Goal: Information Seeking & Learning: Learn about a topic

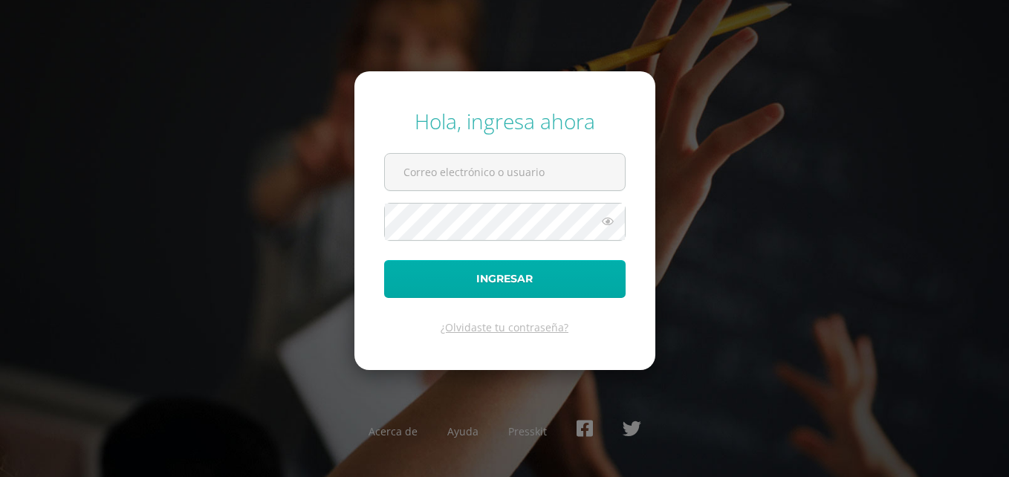
type input "[EMAIL_ADDRESS][PERSON_NAME][DOMAIN_NAME]"
click at [539, 285] on button "Ingresar" at bounding box center [504, 279] width 241 height 38
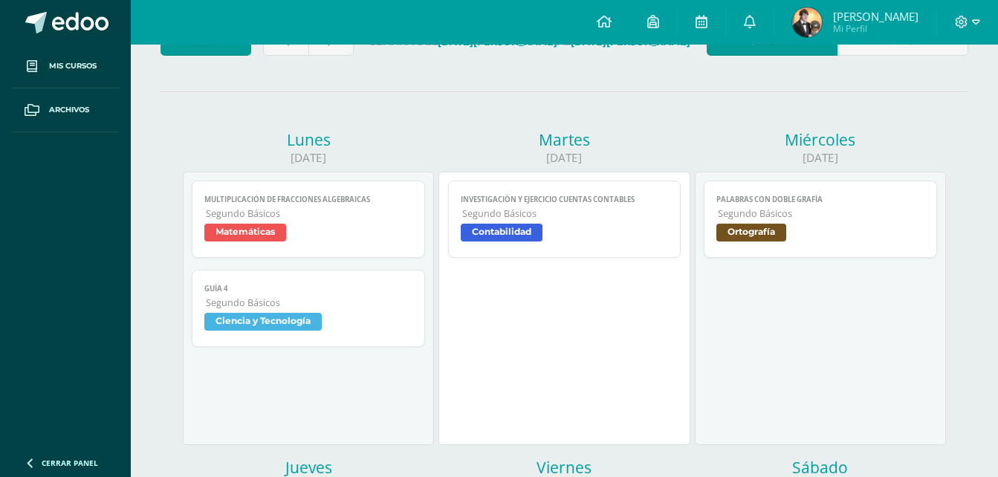
scroll to position [149, 0]
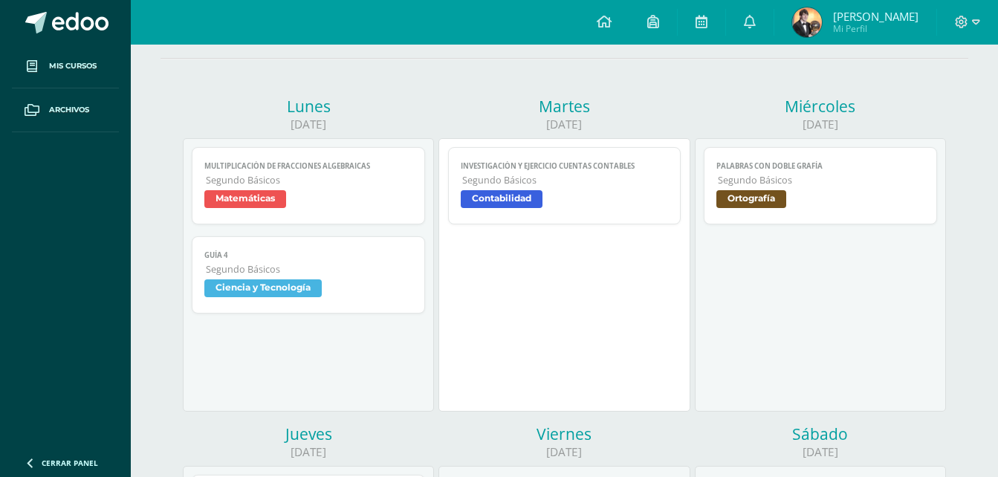
click at [523, 188] on link "INVESTIGACIÓN Y EJERCICIO CUENTAS CONTABLES Segundo Básicos Contabilidad" at bounding box center [564, 185] width 233 height 77
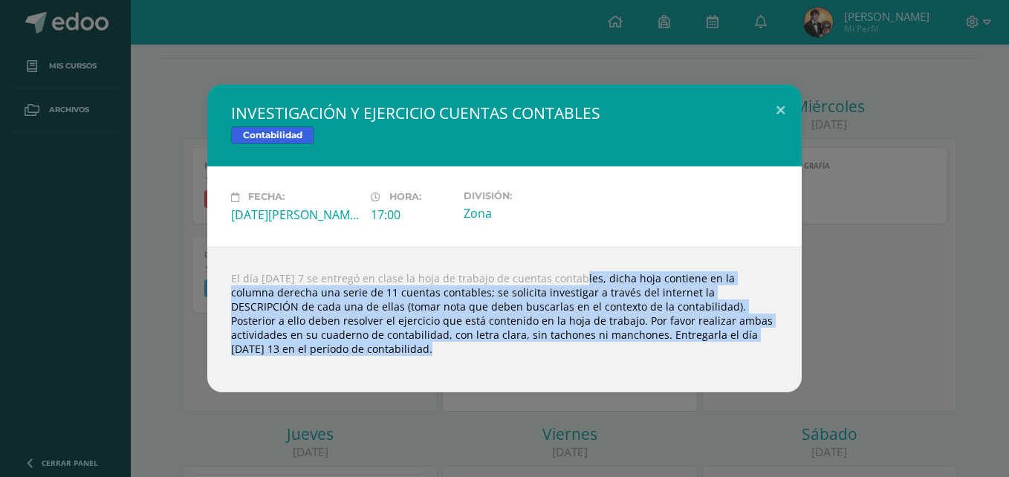
drag, startPoint x: 545, startPoint y: 281, endPoint x: 588, endPoint y: 361, distance: 91.1
click at [588, 361] on div "El día [DATE] 7 se entregó en clase la hoja de trabajo de cuentas contables, di…" at bounding box center [504, 320] width 594 height 146
drag, startPoint x: 588, startPoint y: 361, endPoint x: 524, endPoint y: 354, distance: 65.0
click at [524, 354] on div "El día jueves 7 se entregó en clase la hoja de trabajo de cuentas contables, di…" at bounding box center [504, 320] width 594 height 146
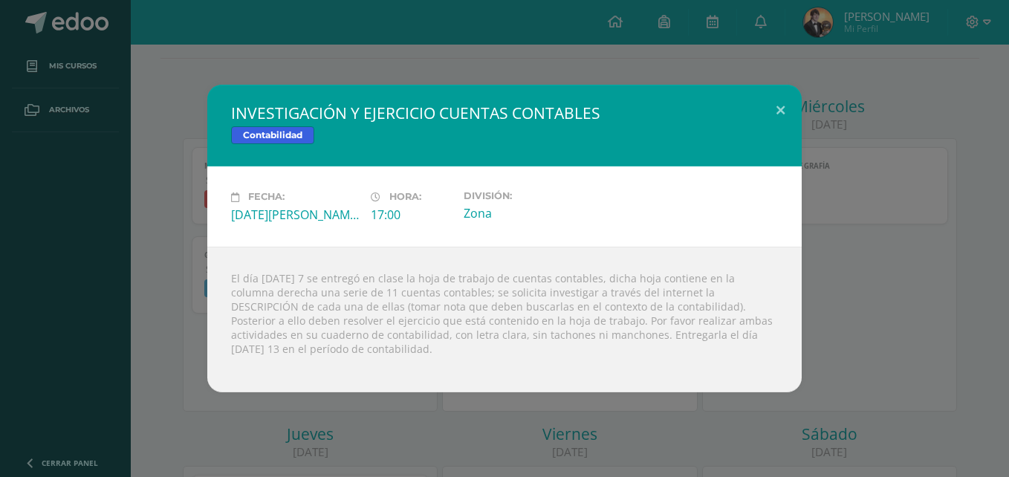
click at [973, 163] on div "INVESTIGACIÓN Y EJERCICIO CUENTAS CONTABLES Contabilidad Fecha: Martes 12 de Ag…" at bounding box center [504, 238] width 997 height 307
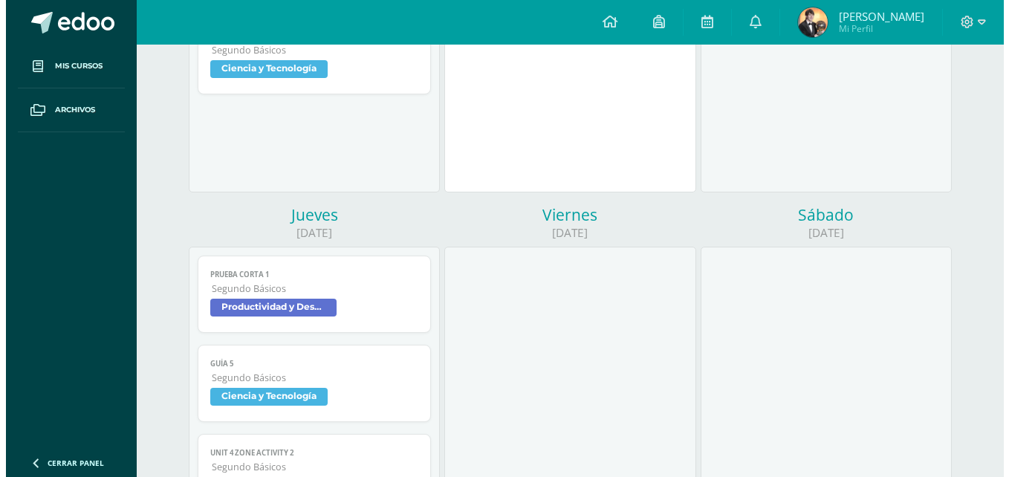
scroll to position [371, 0]
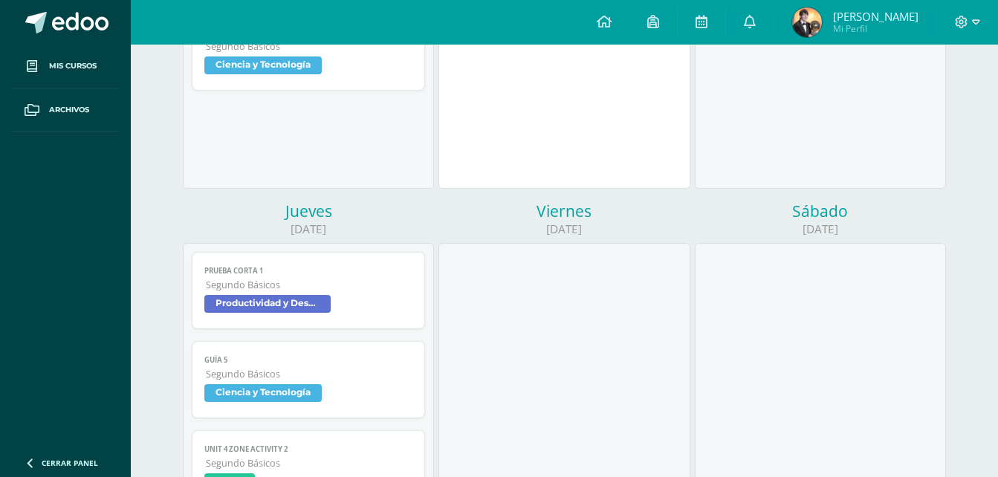
click at [233, 287] on span "Segundo Básicos" at bounding box center [309, 285] width 207 height 13
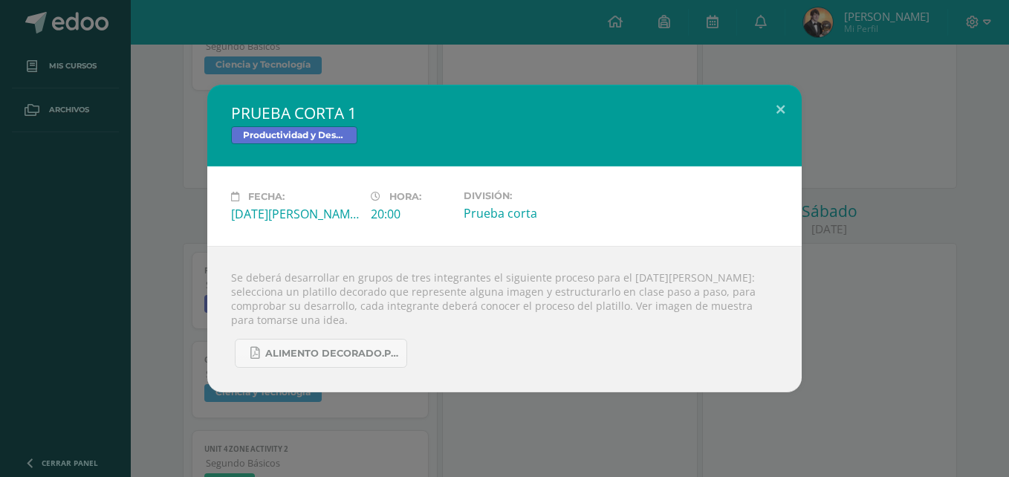
drag, startPoint x: 348, startPoint y: 279, endPoint x: 498, endPoint y: 322, distance: 156.1
click at [498, 322] on div "Se deberá desarrollar en grupos de tres integrantes el siguiente proceso para e…" at bounding box center [504, 319] width 594 height 146
drag, startPoint x: 498, startPoint y: 322, endPoint x: 483, endPoint y: 318, distance: 15.3
click at [483, 318] on div "Se deberá desarrollar en grupos de tres integrantes el siguiente proceso para e…" at bounding box center [504, 319] width 594 height 146
click at [336, 357] on span "ALIMENTO DECORADO.pdf" at bounding box center [332, 354] width 134 height 12
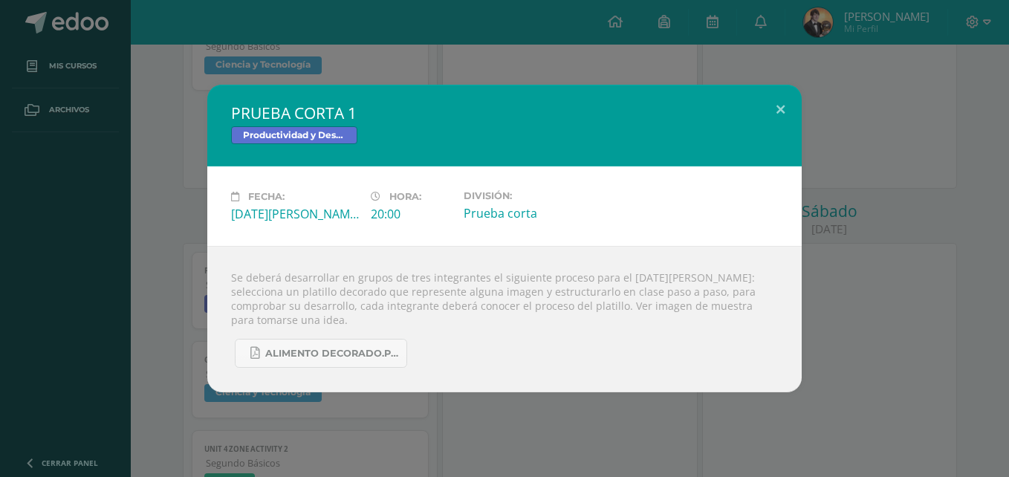
click at [992, 249] on div "PRUEBA CORTA 1 Productividad y Desarrollo Fecha: Jueves 14 de Agosto Hora: 20:0…" at bounding box center [504, 239] width 997 height 308
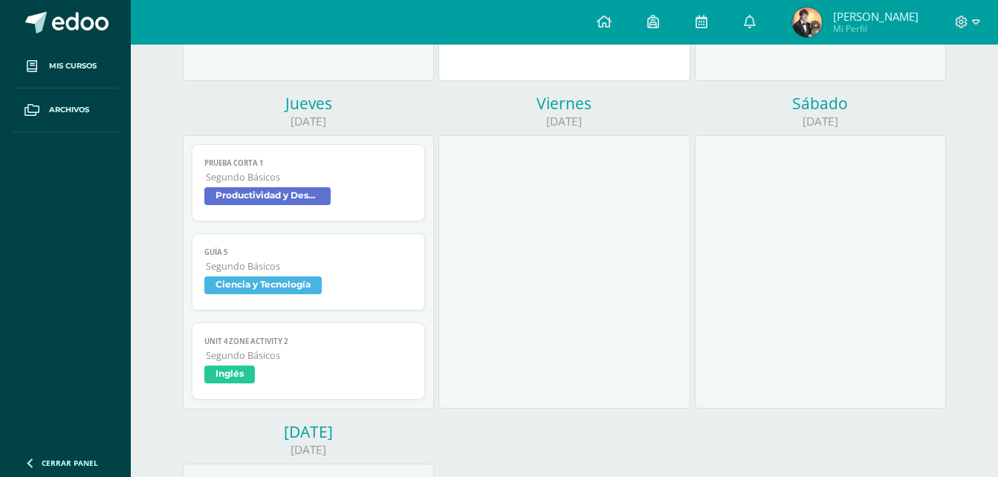
scroll to position [223, 0]
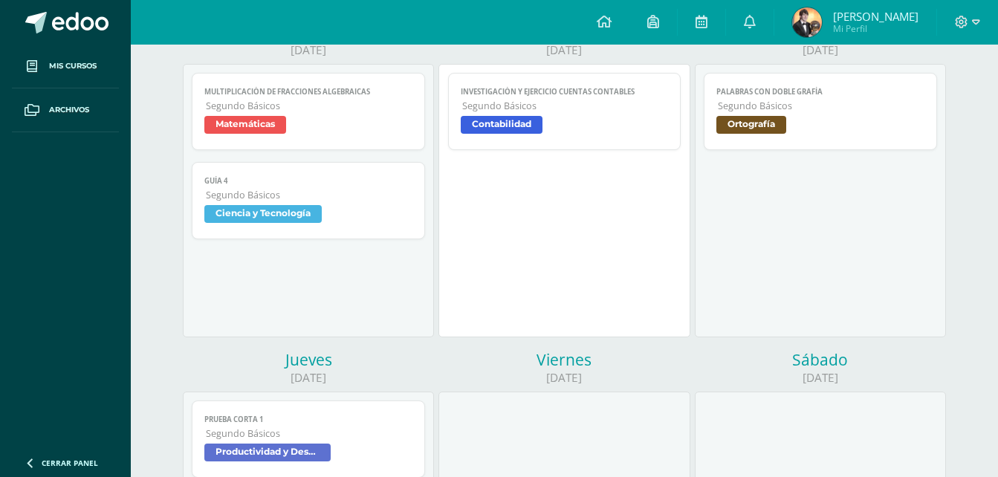
click at [843, 85] on link "Palabras con doble grafía Segundo Básicos Ortografía" at bounding box center [820, 111] width 233 height 77
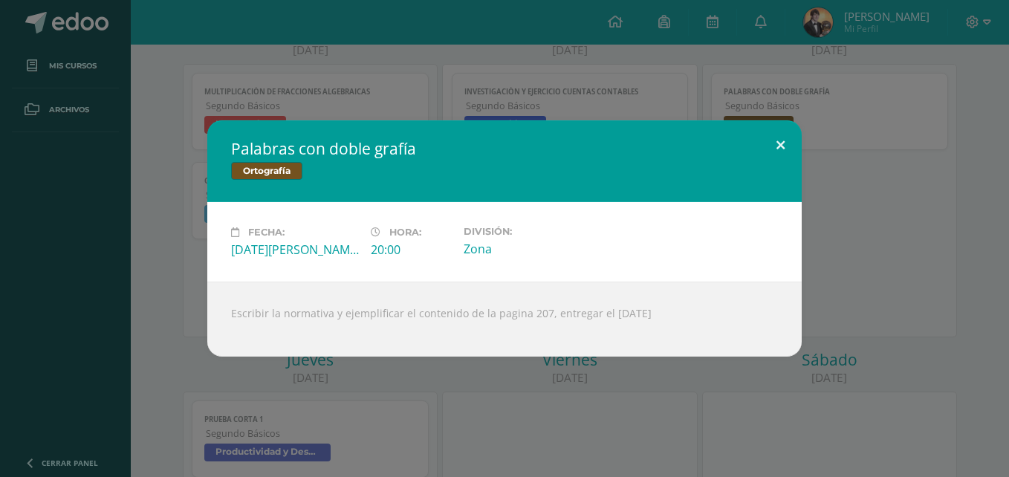
click at [779, 129] on button at bounding box center [780, 145] width 42 height 51
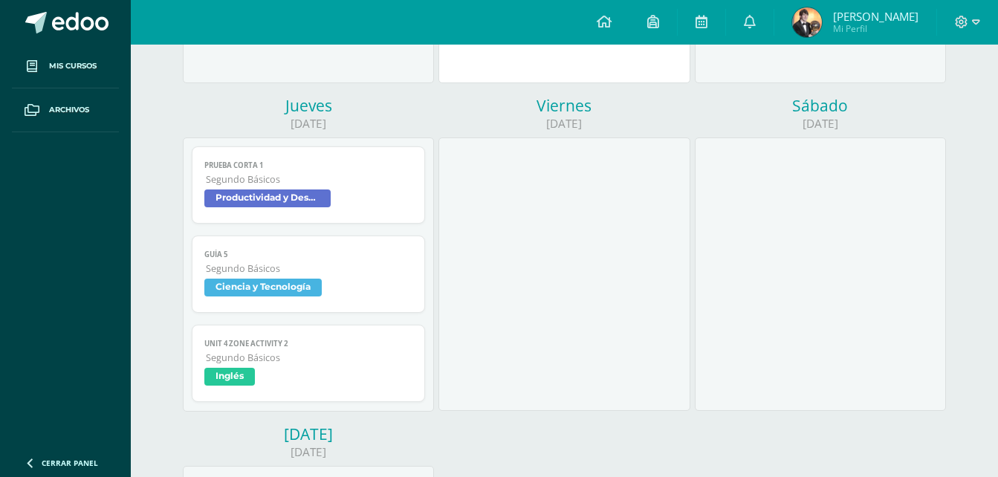
scroll to position [371, 0]
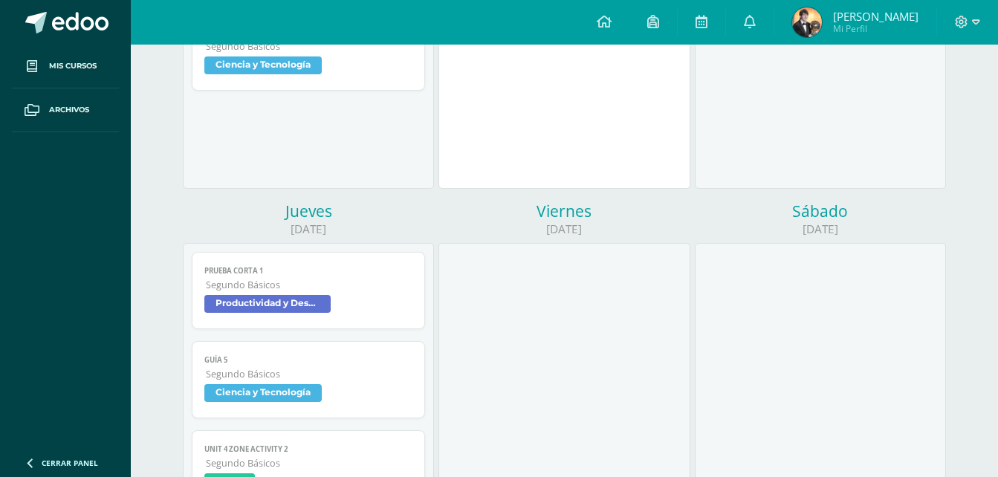
click at [300, 300] on span "Productividad y Desarrollo" at bounding box center [267, 304] width 126 height 18
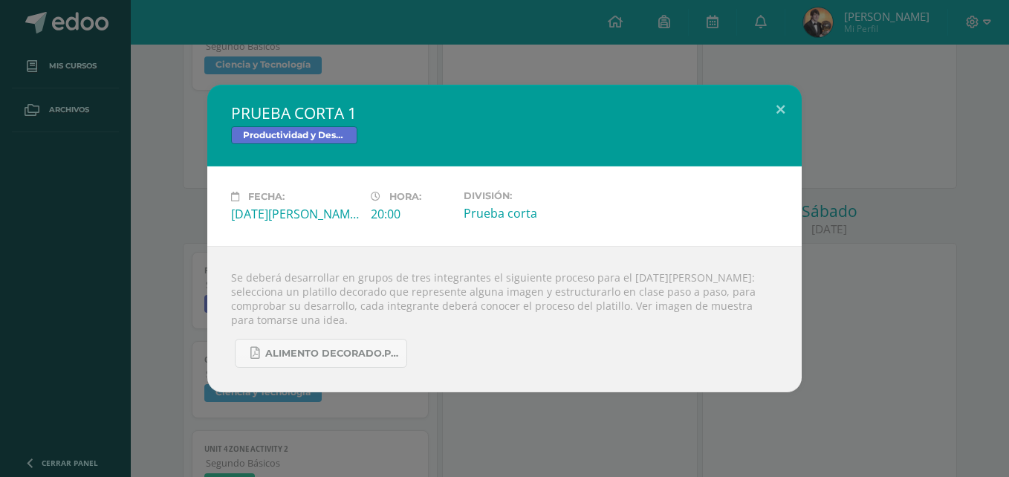
drag, startPoint x: 305, startPoint y: 269, endPoint x: 710, endPoint y: 314, distance: 407.4
click at [710, 314] on div "Se deberá desarrollar en grupos de tres integrantes el siguiente proceso para e…" at bounding box center [504, 319] width 594 height 146
click at [313, 273] on div "Se deberá desarrollar en grupos de tres integrantes el siguiente proceso para e…" at bounding box center [504, 319] width 594 height 146
click at [65, 232] on div "PRUEBA CORTA 1 Productividad y Desarrollo Fecha: Jueves 14 de Agosto Hora: 20:0…" at bounding box center [504, 239] width 997 height 308
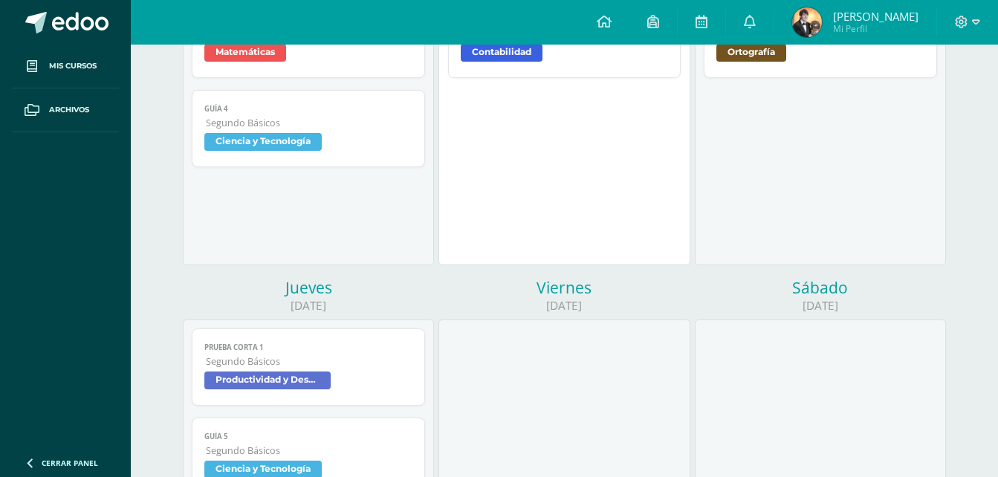
scroll to position [149, 0]
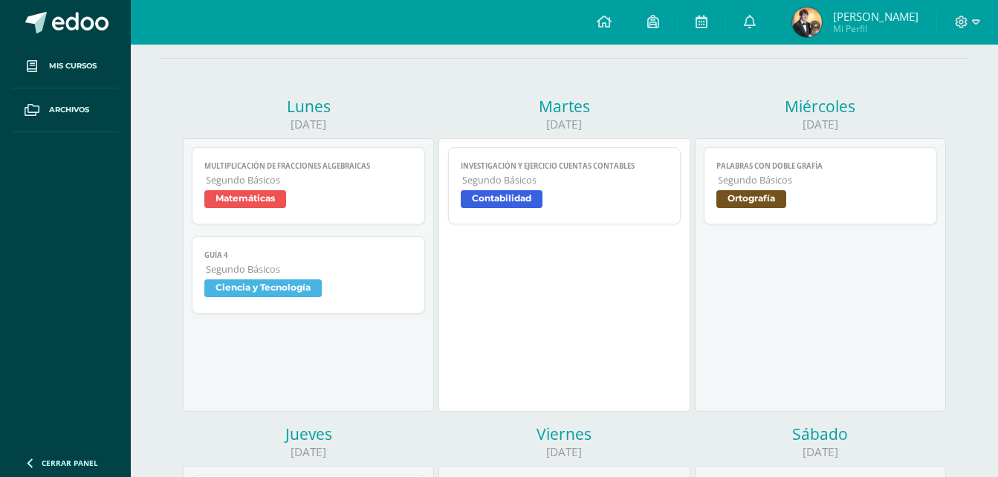
click at [598, 195] on span "Contabilidad" at bounding box center [565, 201] width 208 height 22
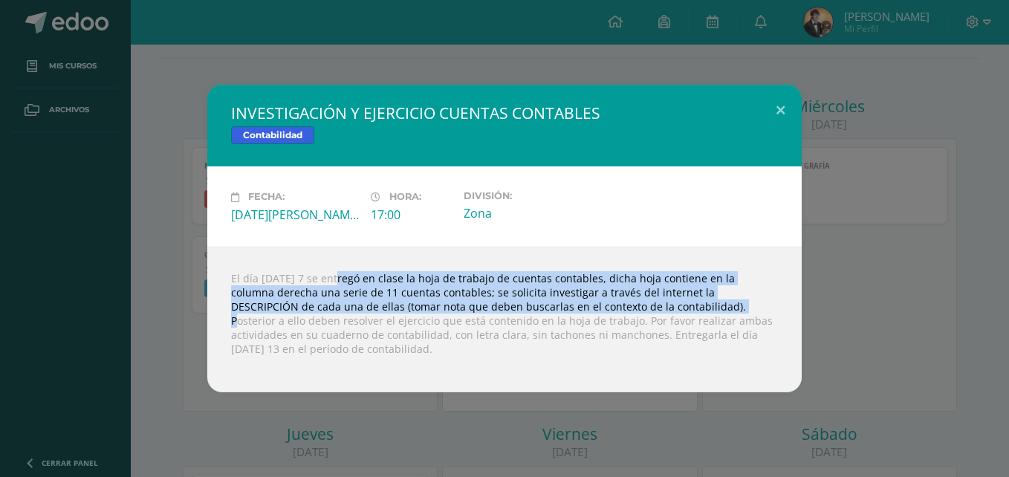
drag, startPoint x: 305, startPoint y: 284, endPoint x: 610, endPoint y: 304, distance: 306.0
click at [610, 304] on div "El día jueves 7 se entregó en clase la hoja de trabajo de cuentas contables, di…" at bounding box center [504, 320] width 594 height 146
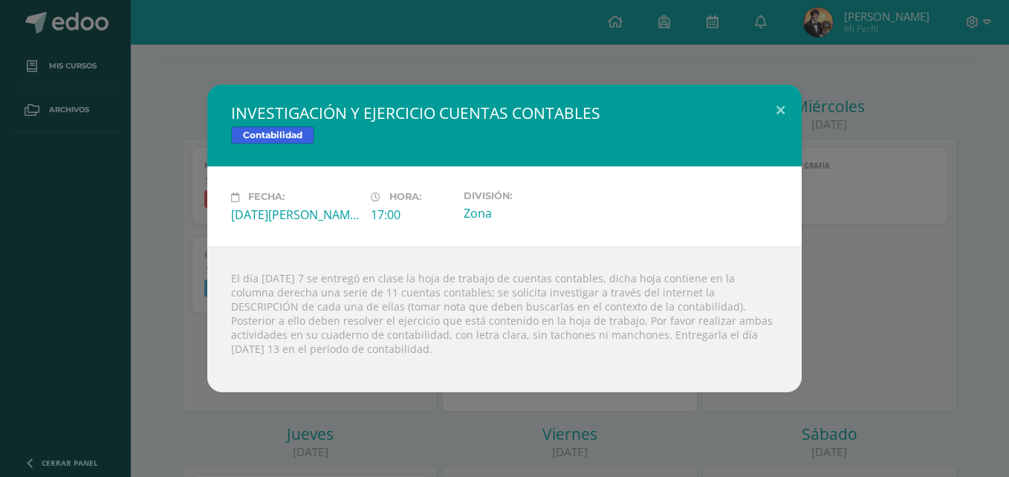
click at [267, 252] on div "El día jueves 7 se entregó en clase la hoja de trabajo de cuentas contables, di…" at bounding box center [504, 320] width 594 height 146
drag, startPoint x: 443, startPoint y: 302, endPoint x: 554, endPoint y: 342, distance: 117.7
click at [554, 342] on div "El día jueves 7 se entregó en clase la hoja de trabajo de cuentas contables, di…" at bounding box center [504, 320] width 594 height 146
drag, startPoint x: 507, startPoint y: 287, endPoint x: 499, endPoint y: 290, distance: 8.0
click at [504, 288] on div "El día jueves 7 se entregó en clase la hoja de trabajo de cuentas contables, di…" at bounding box center [504, 320] width 594 height 146
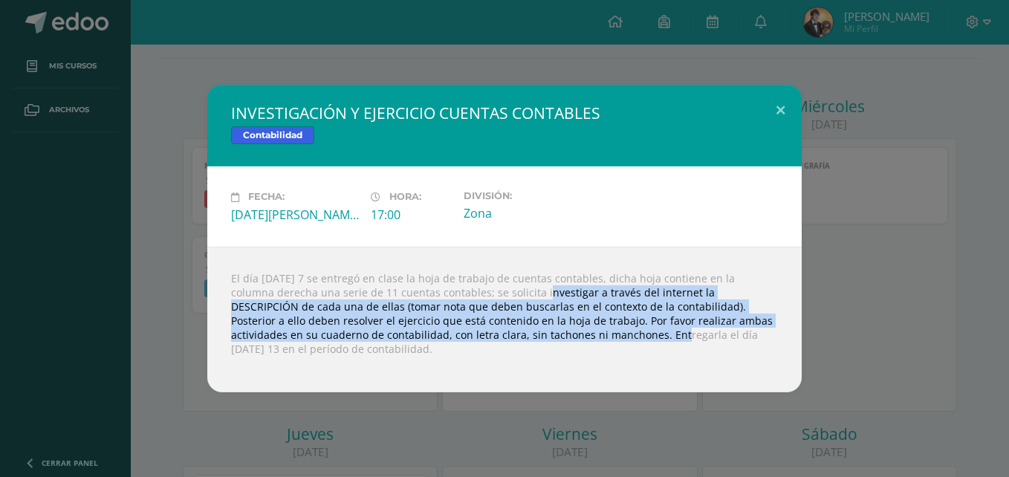
drag, startPoint x: 499, startPoint y: 290, endPoint x: 500, endPoint y: 335, distance: 44.6
click at [500, 335] on div "El día jueves 7 se entregó en clase la hoja de trabajo de cuentas contables, di…" at bounding box center [504, 320] width 594 height 146
drag, startPoint x: 500, startPoint y: 335, endPoint x: 440, endPoint y: 330, distance: 60.4
click at [440, 330] on div "El día jueves 7 se entregó en clase la hoja de trabajo de cuentas contables, di…" at bounding box center [504, 320] width 594 height 146
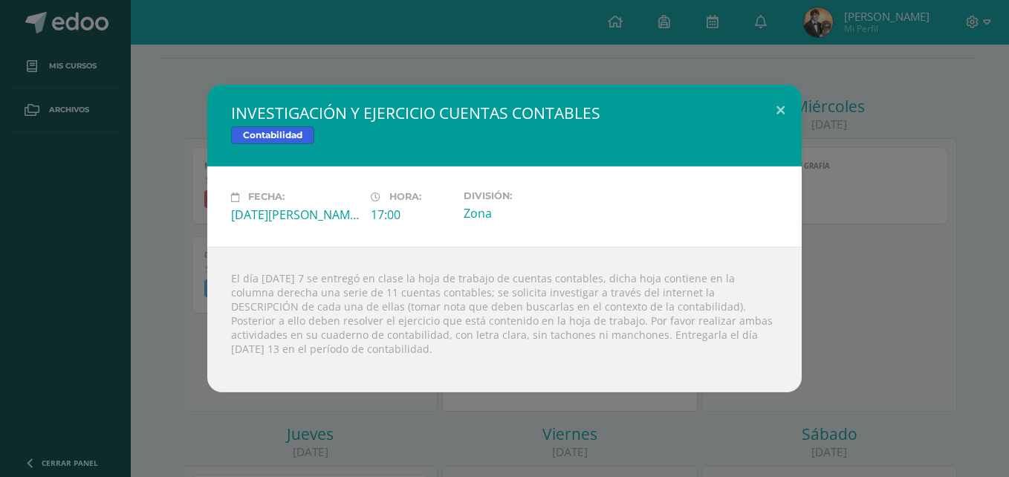
click at [614, 240] on div "Fecha: Martes 12 de Agosto Hora: 17:00 División: Zona" at bounding box center [504, 205] width 594 height 79
click at [951, 365] on div "INVESTIGACIÓN Y EJERCICIO CUENTAS CONTABLES Contabilidad Fecha: Martes 12 de Ag…" at bounding box center [504, 238] width 997 height 307
